Goal: Task Accomplishment & Management: Use online tool/utility

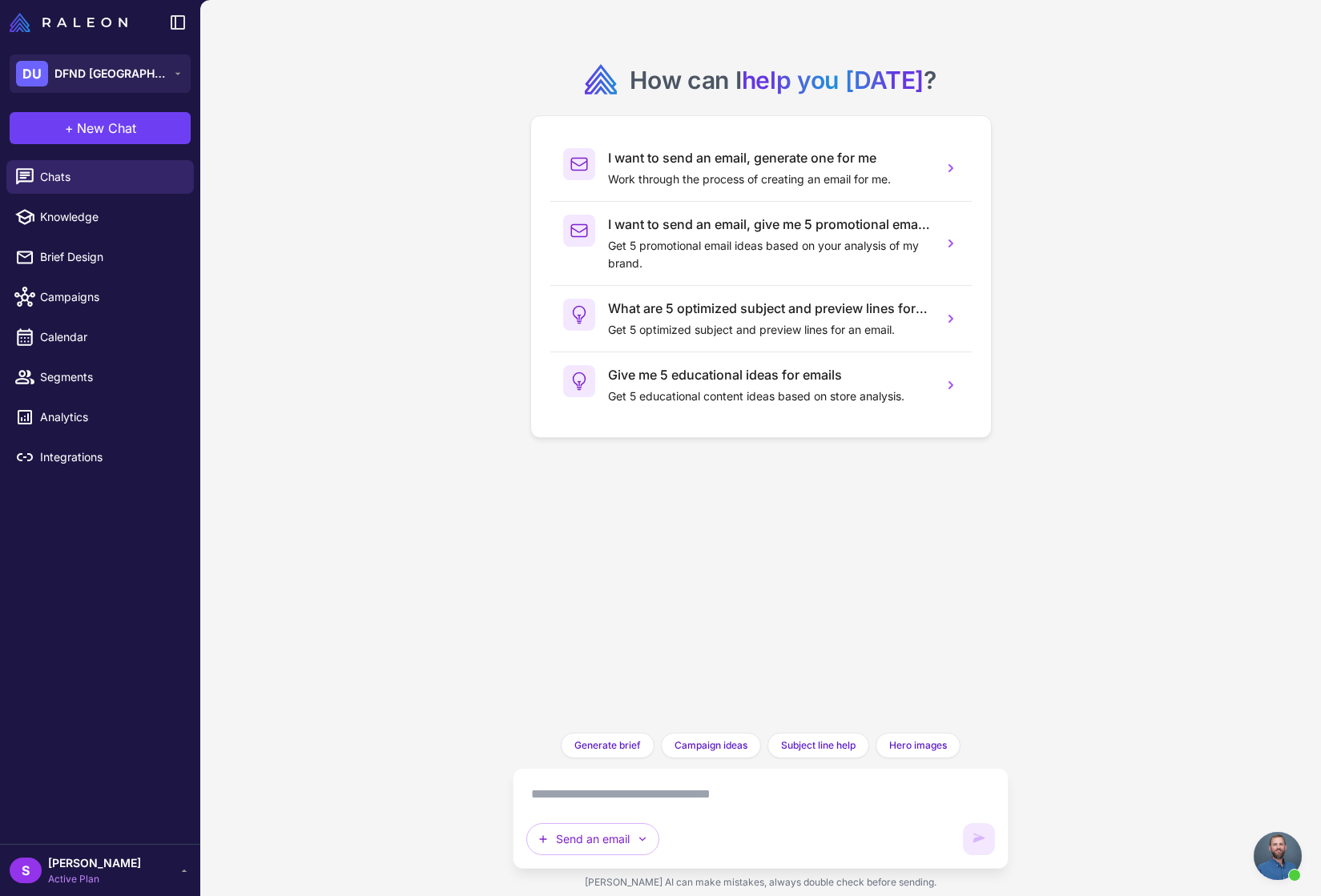
scroll to position [1030, 0]
click at [54, 212] on span "Knowledge" at bounding box center [111, 218] width 141 height 18
select select
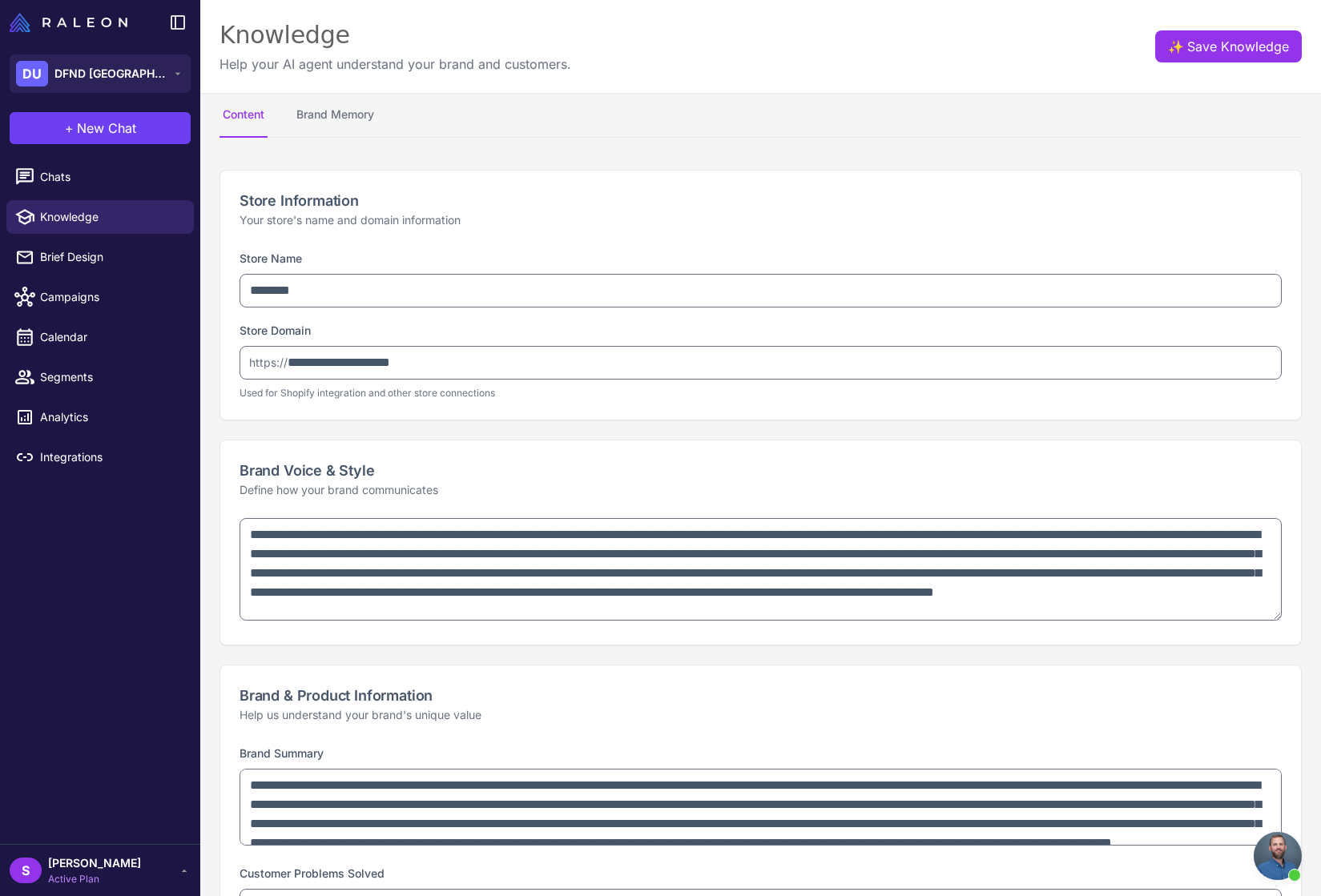
type textarea "**********"
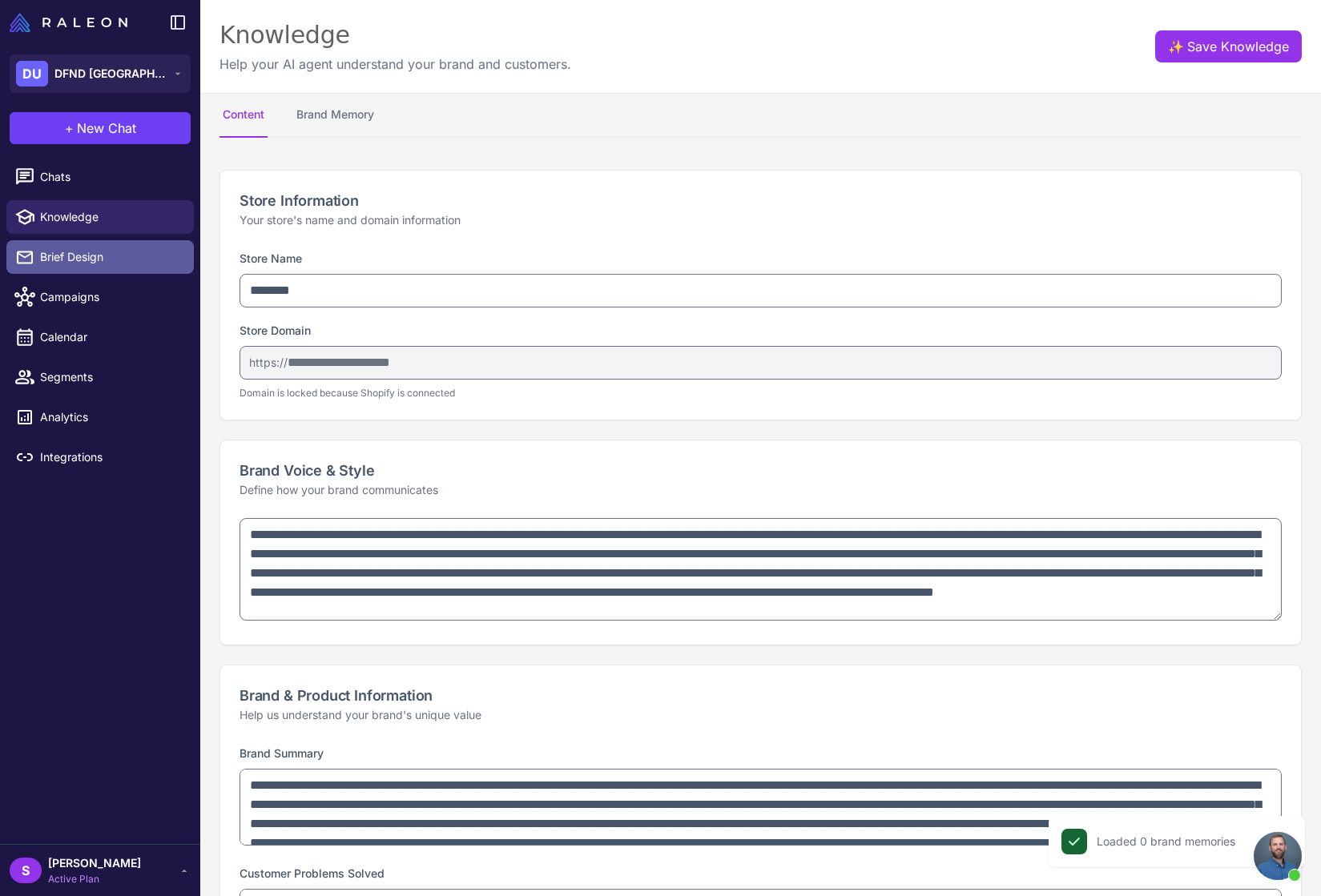
click at [65, 249] on span "Brief Design" at bounding box center [111, 257] width 141 height 18
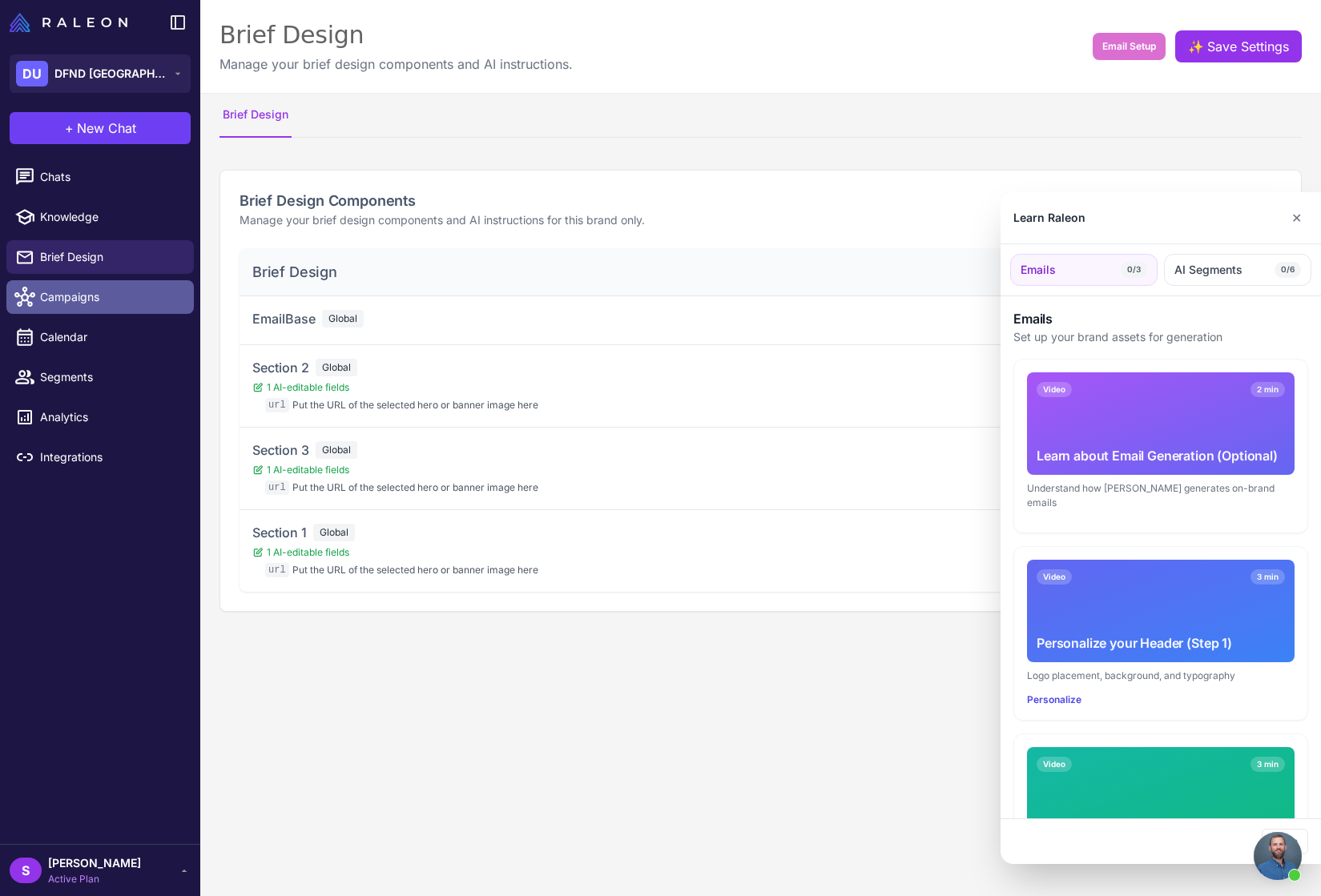
click at [70, 296] on div at bounding box center [660, 448] width 1321 height 896
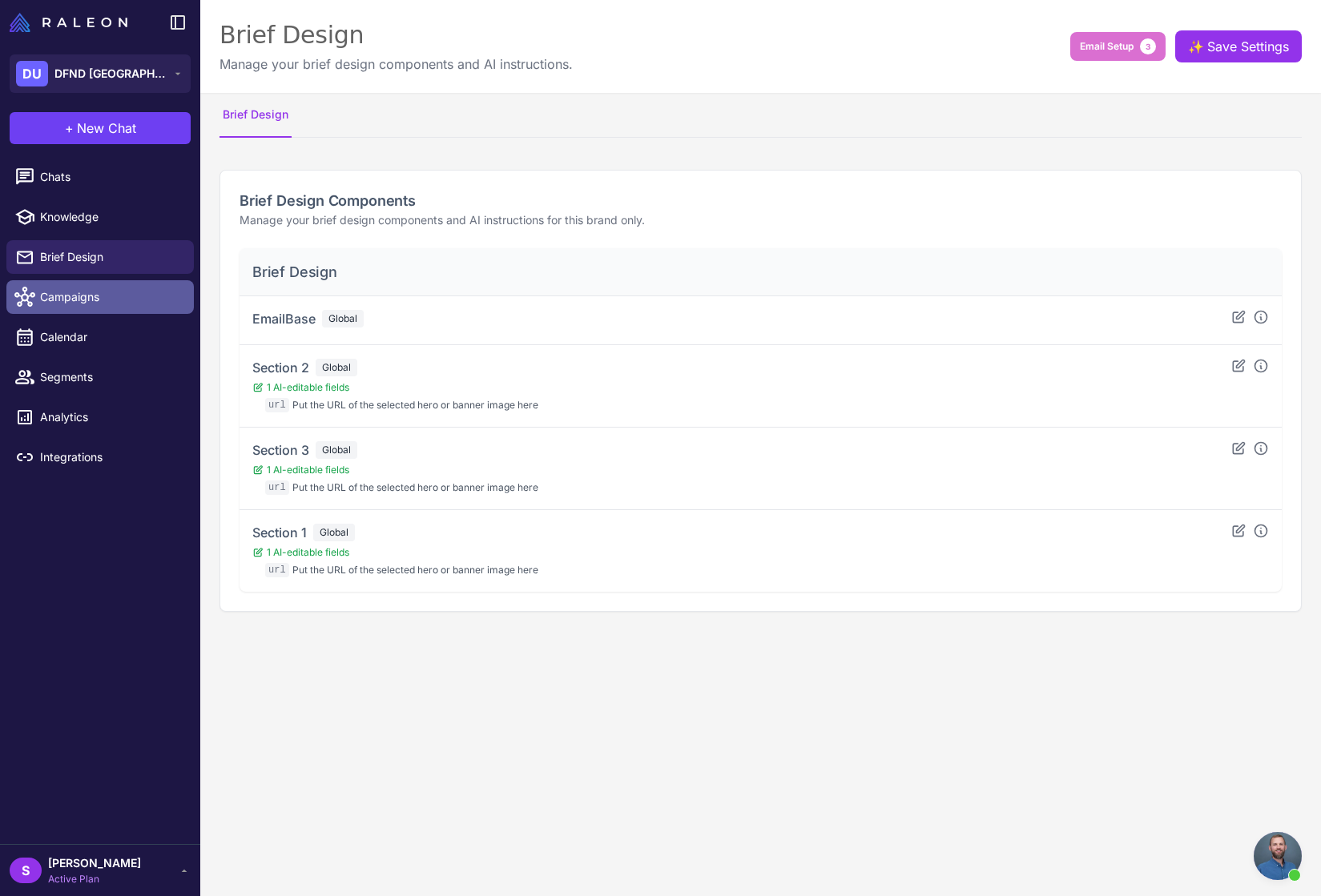
click at [79, 293] on span "Campaigns" at bounding box center [111, 297] width 141 height 18
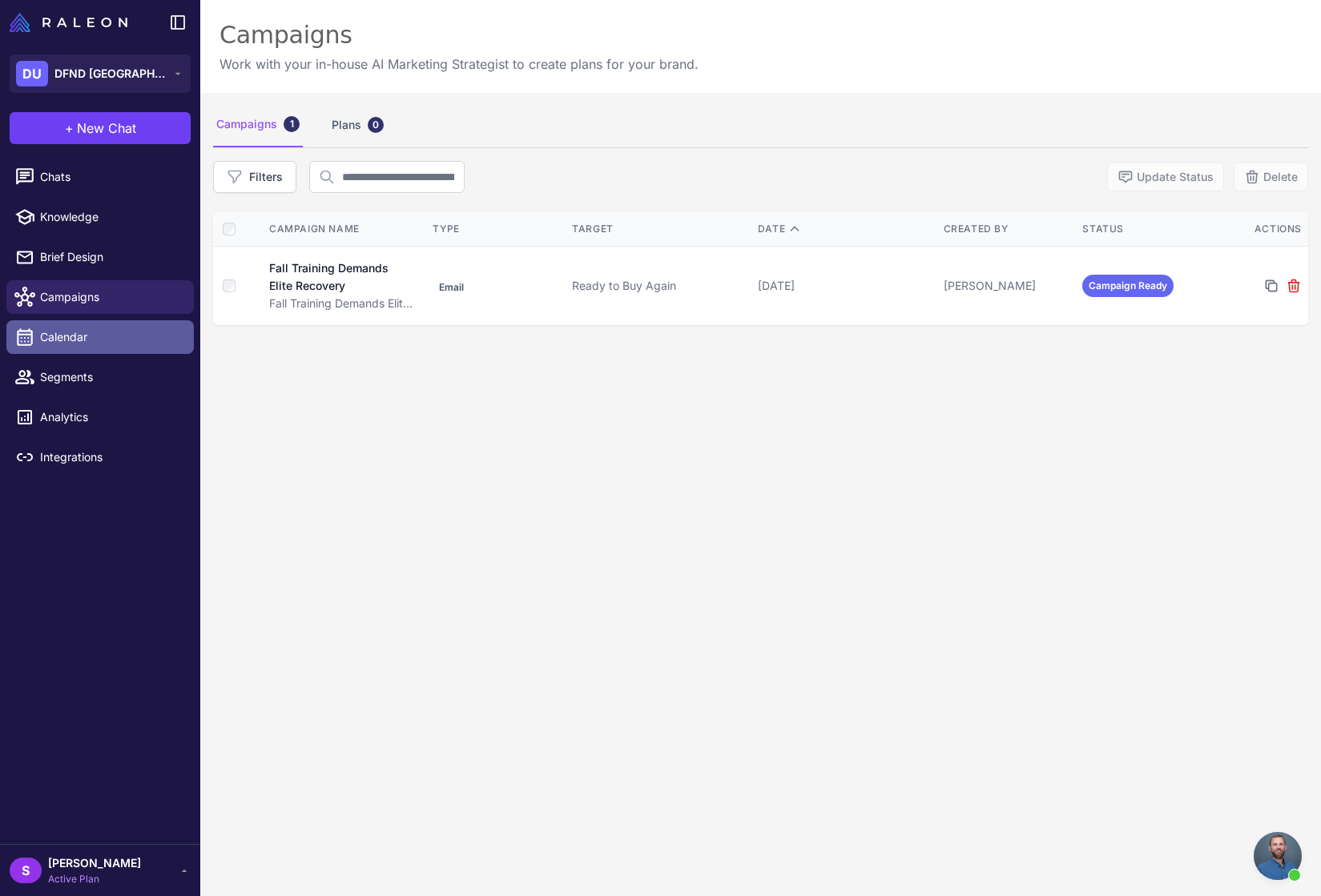
click at [63, 335] on span "Calendar" at bounding box center [111, 337] width 141 height 18
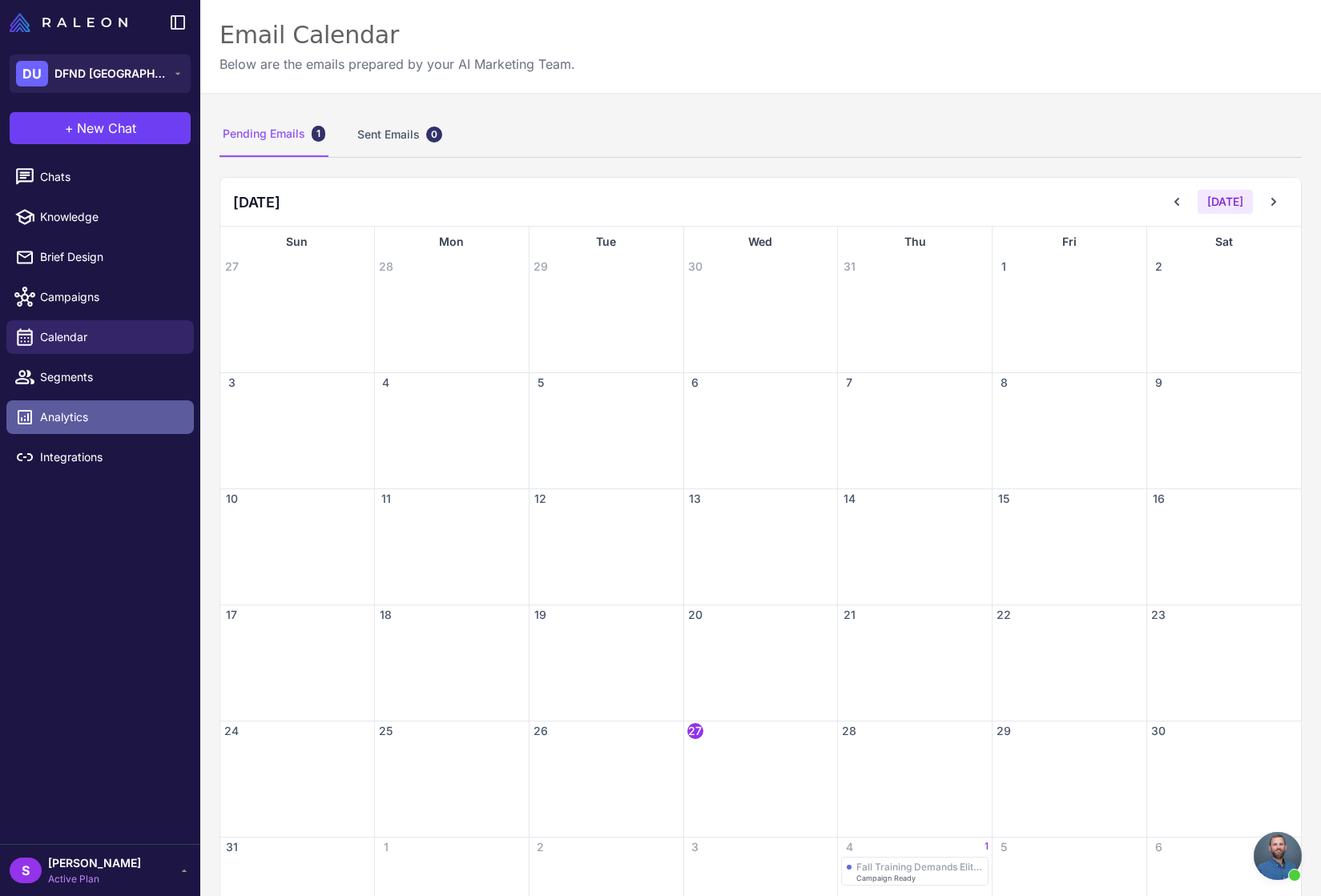
click at [59, 422] on span "Analytics" at bounding box center [111, 417] width 141 height 18
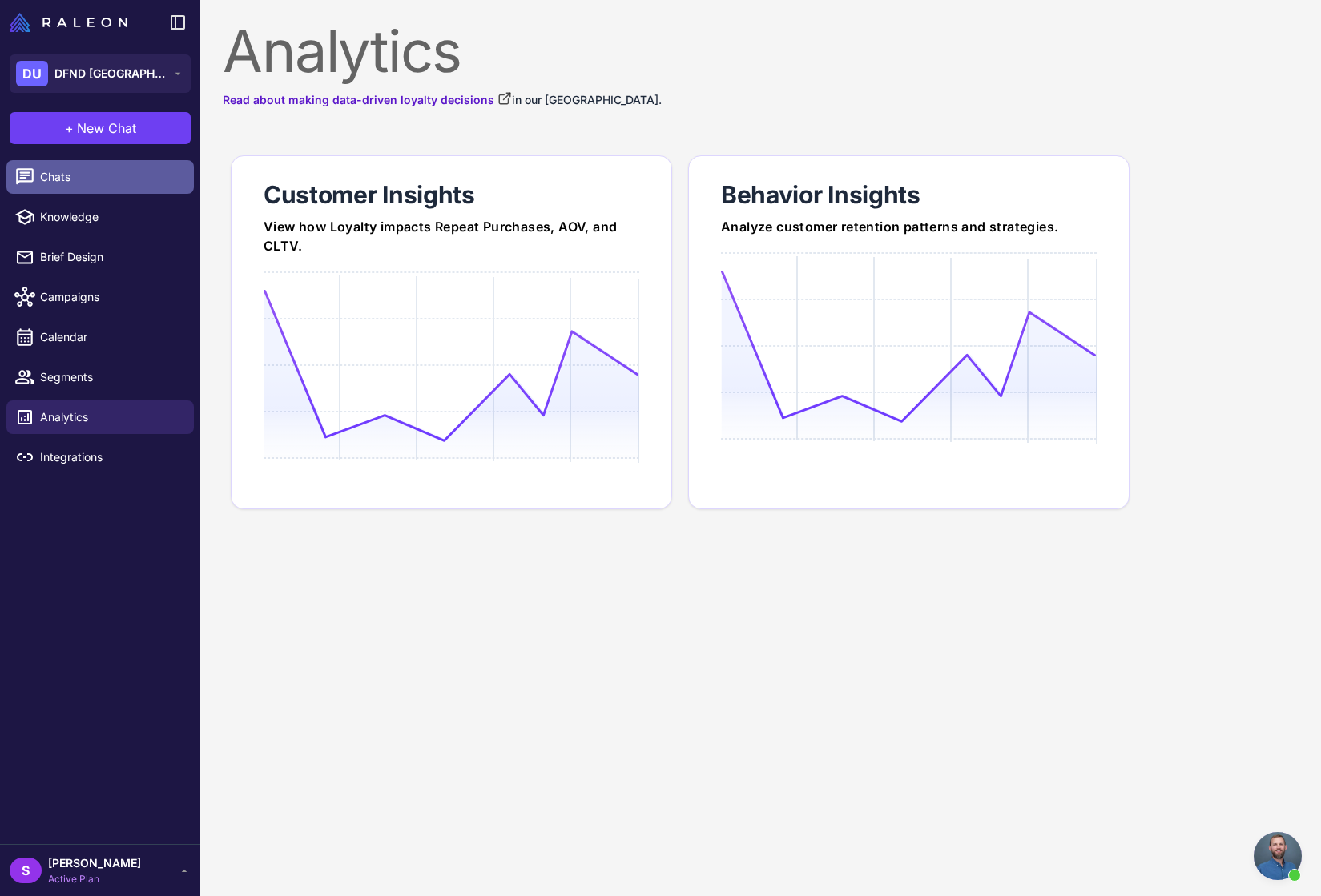
click at [44, 177] on span "Chats" at bounding box center [111, 177] width 141 height 18
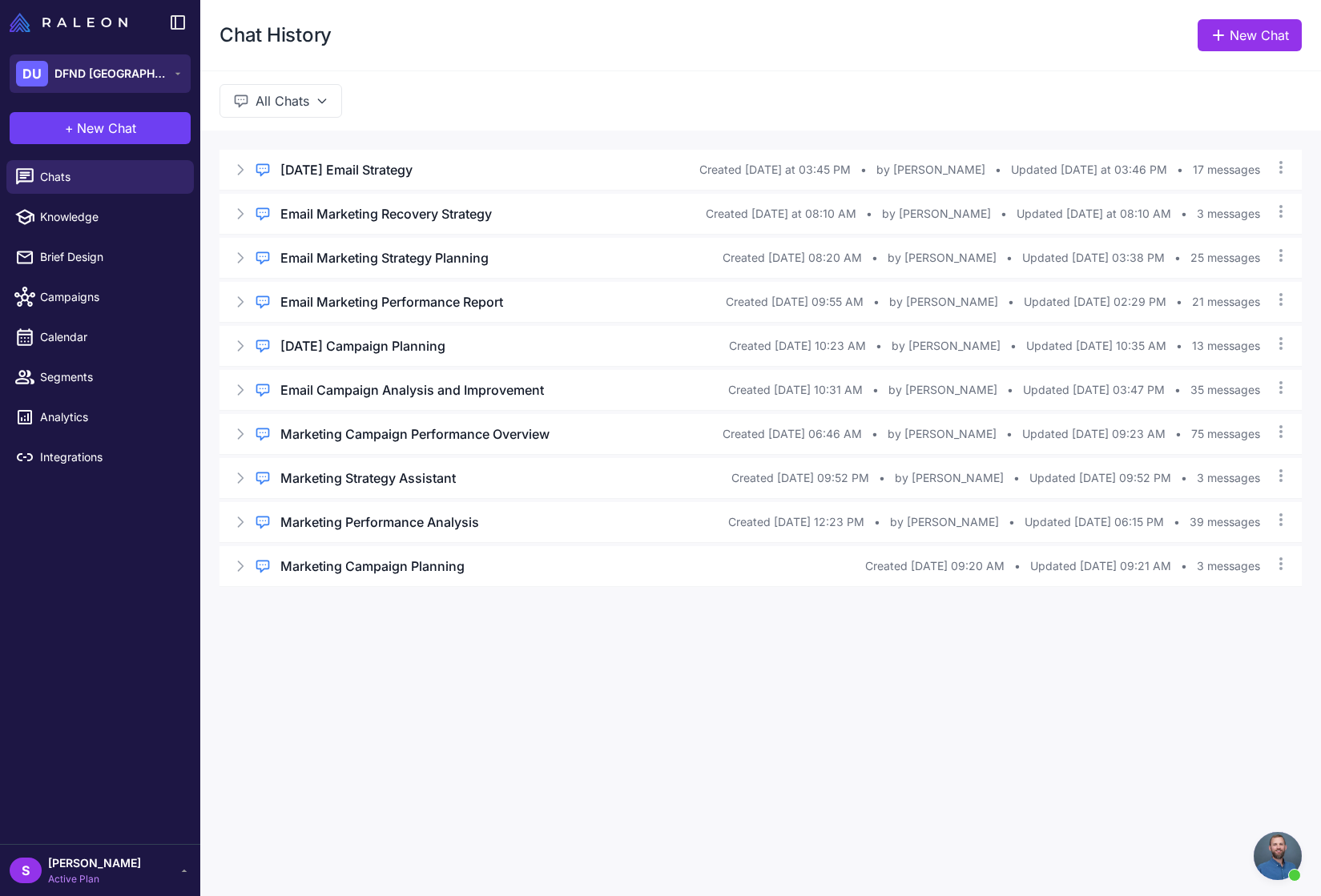
click at [84, 76] on span "DFND [GEOGRAPHIC_DATA]" at bounding box center [111, 74] width 112 height 18
click at [31, 70] on div "DU" at bounding box center [32, 73] width 32 height 26
click at [46, 127] on div "DU" at bounding box center [38, 131] width 32 height 26
click at [46, 127] on button "+ New Chat" at bounding box center [100, 128] width 181 height 32
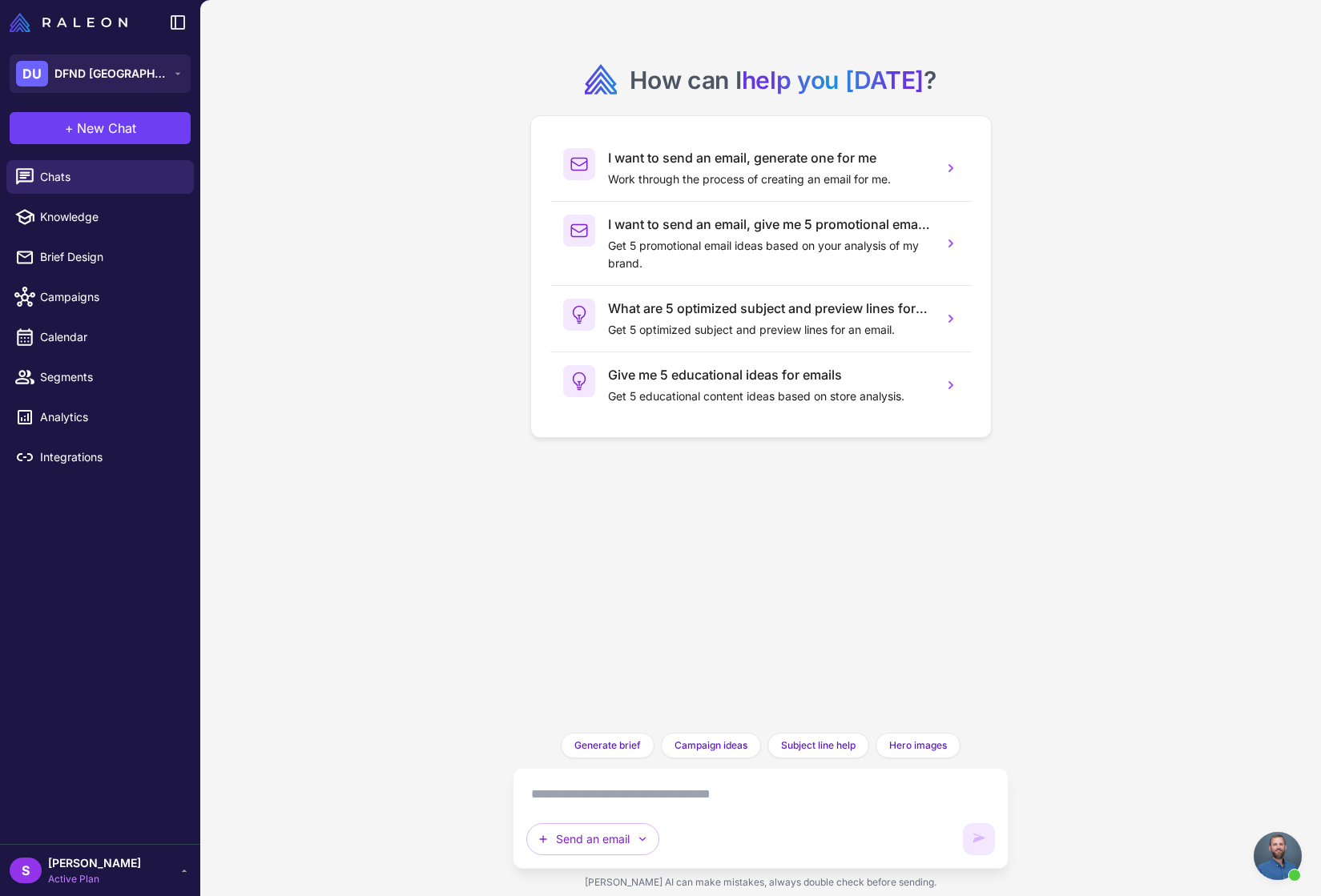
click at [604, 793] on textarea at bounding box center [760, 794] width 468 height 26
type textarea "**********"
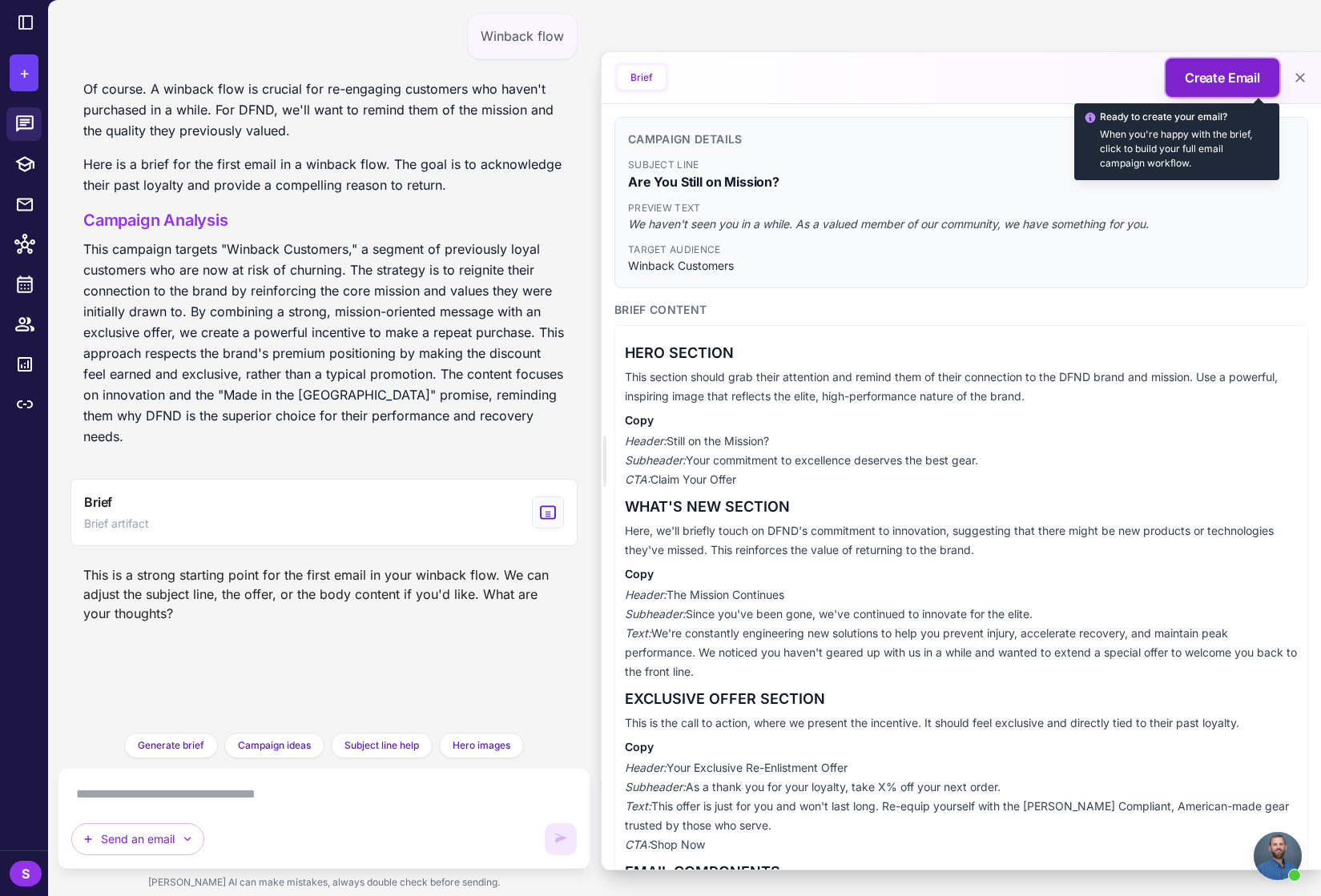
click at [1210, 73] on span "Create Email" at bounding box center [1223, 78] width 75 height 20
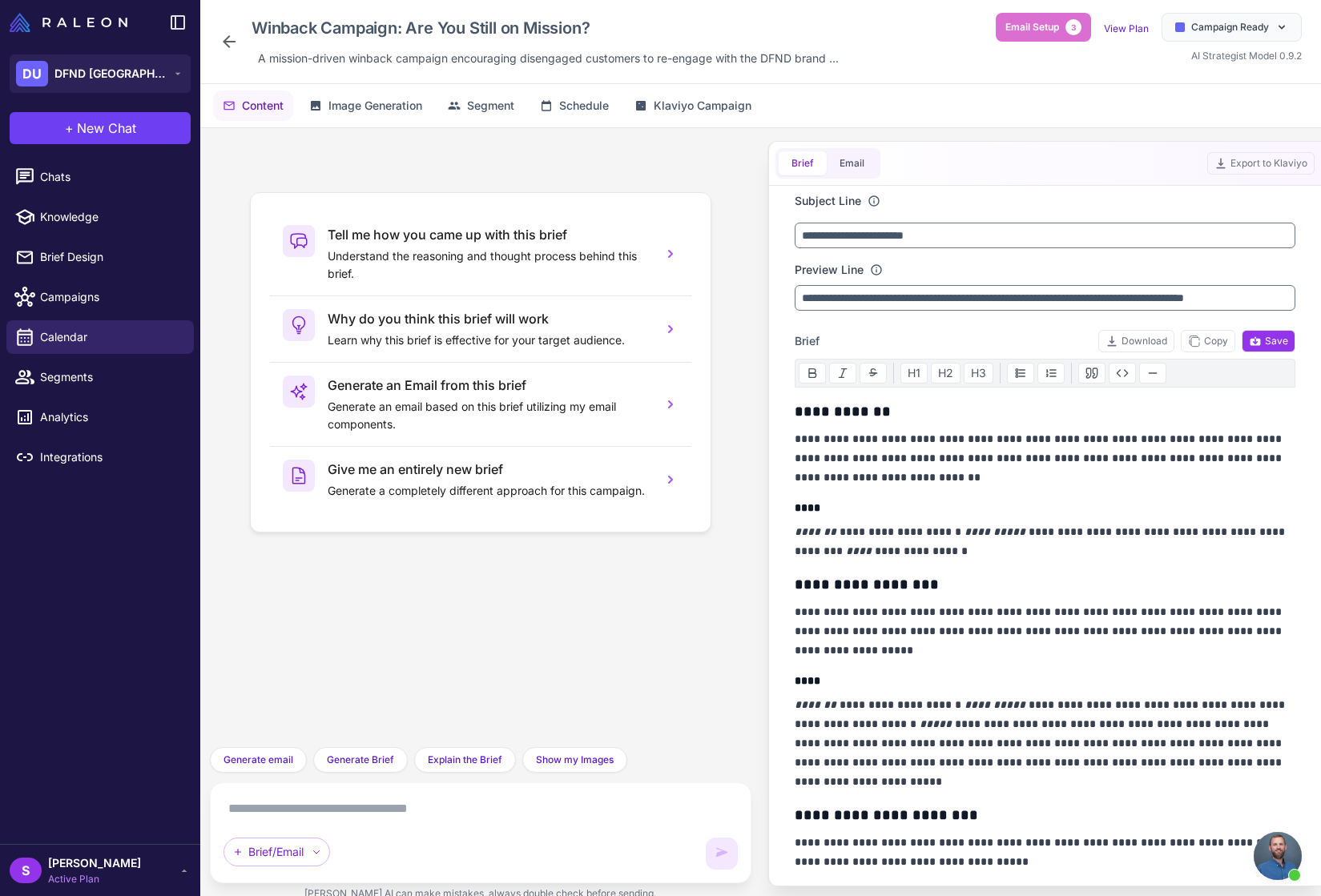
drag, startPoint x: 1036, startPoint y: 29, endPoint x: 1108, endPoint y: 124, distance: 119.2
click at [1108, 124] on div "Winback Campaign: Are You Still on Mission? A mission-driven winback campaign e…" at bounding box center [761, 448] width 1121 height 896
click at [392, 105] on span "Image Generation" at bounding box center [375, 106] width 94 height 18
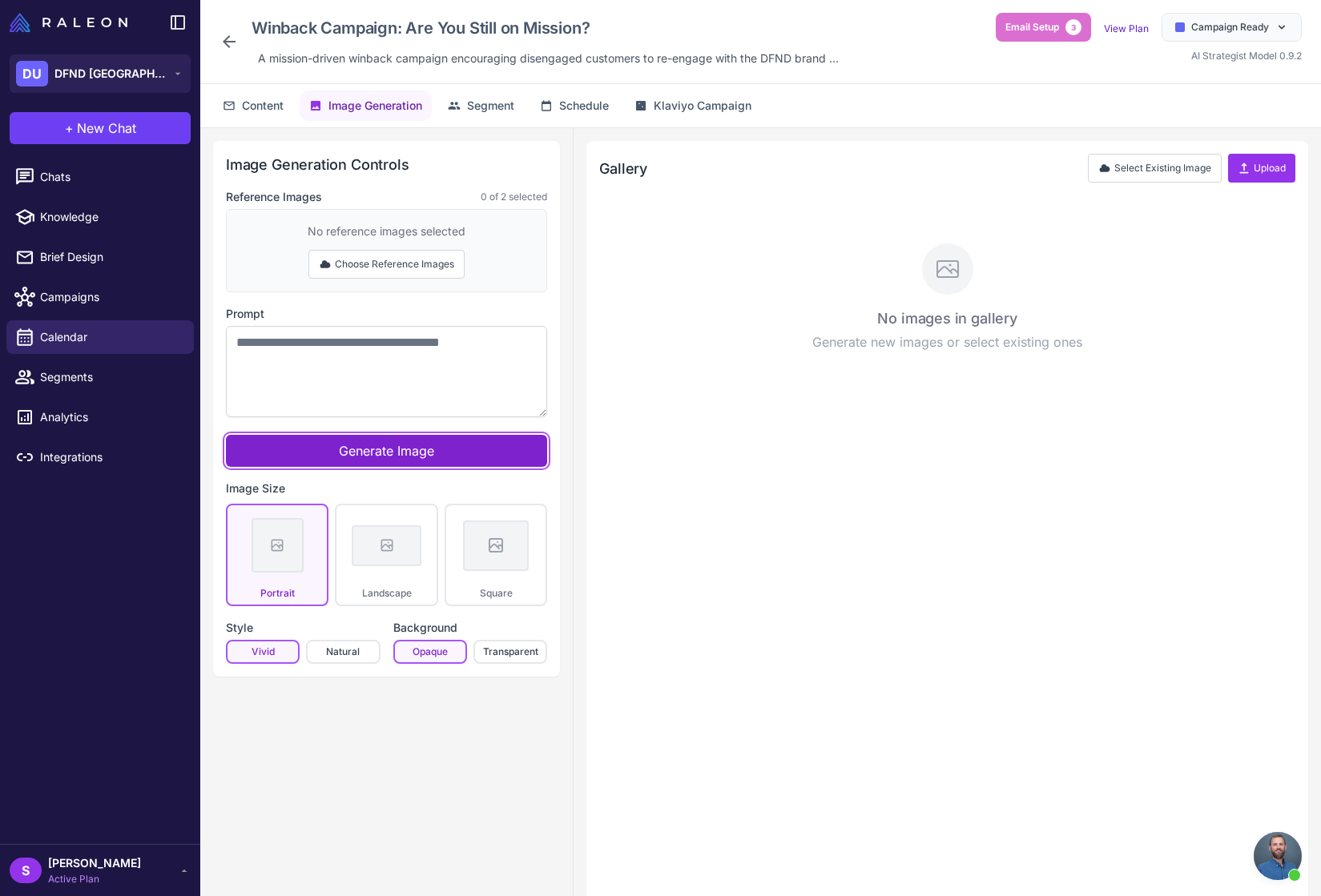
click at [397, 453] on span "Generate Image" at bounding box center [386, 451] width 95 height 16
click at [379, 451] on span "Generate Image" at bounding box center [386, 451] width 95 height 16
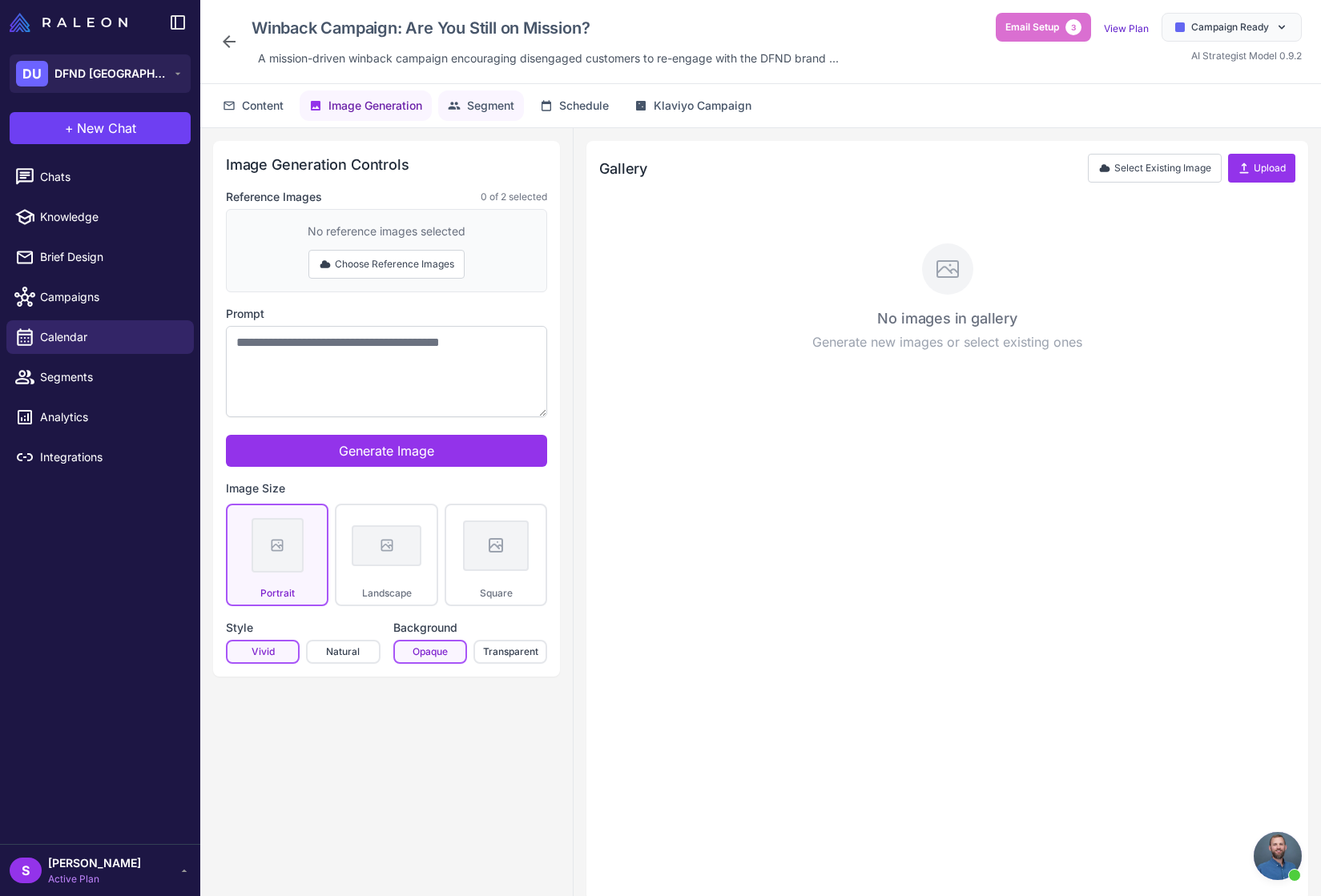
click at [493, 106] on span "Segment" at bounding box center [491, 106] width 47 height 18
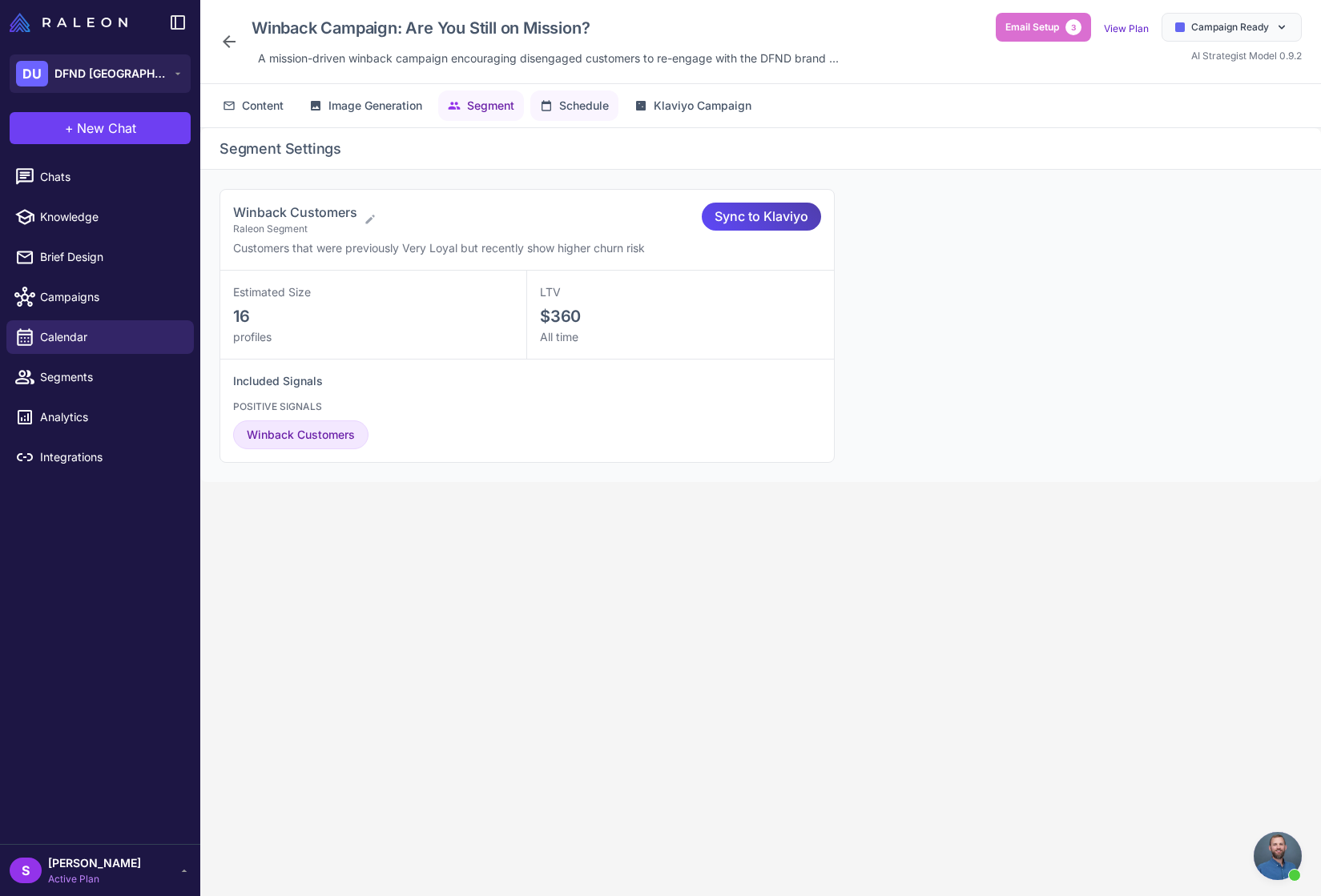
click at [586, 106] on span "Schedule" at bounding box center [584, 106] width 50 height 18
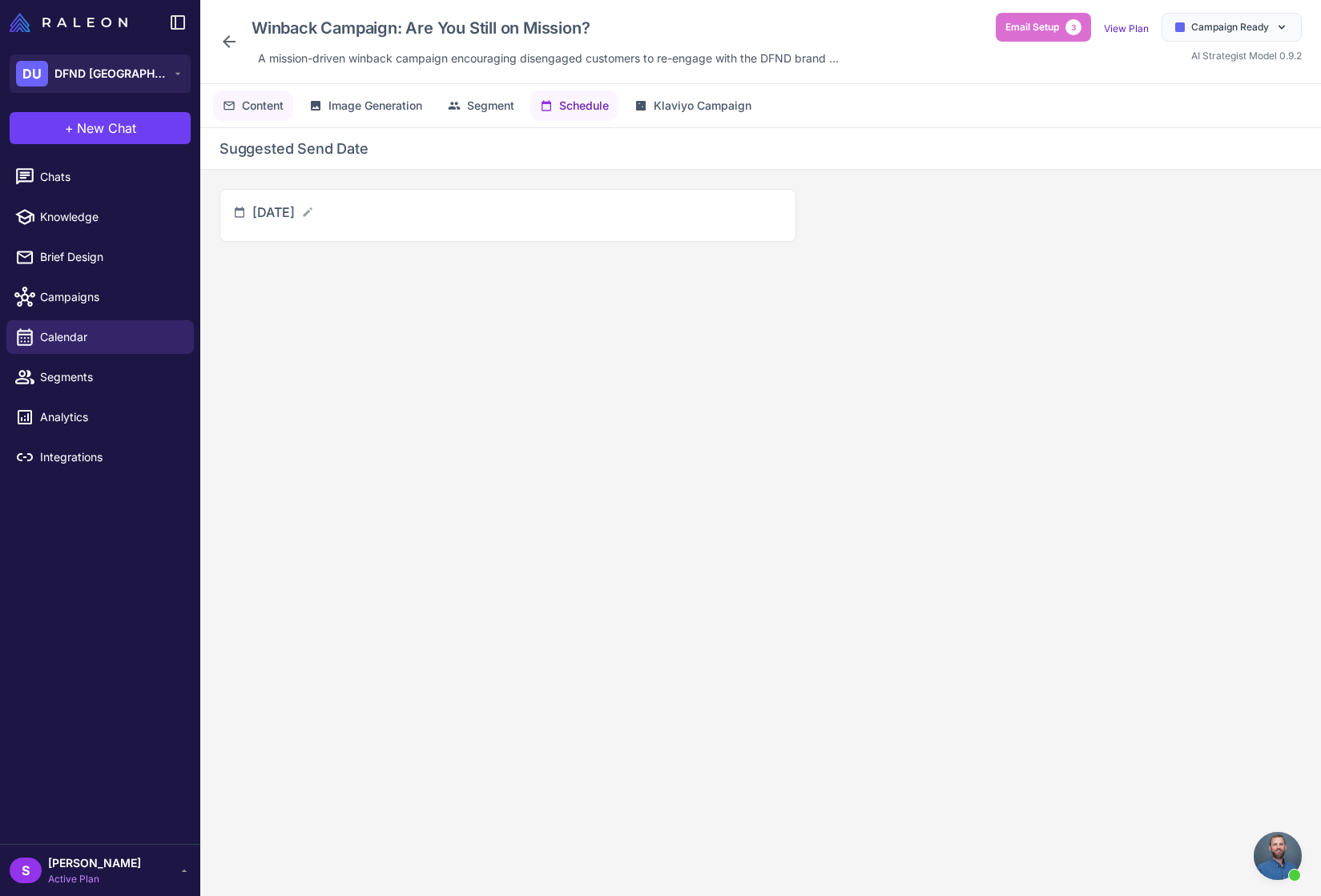
click at [248, 102] on span "Content" at bounding box center [262, 106] width 42 height 18
